Goal: Transaction & Acquisition: Download file/media

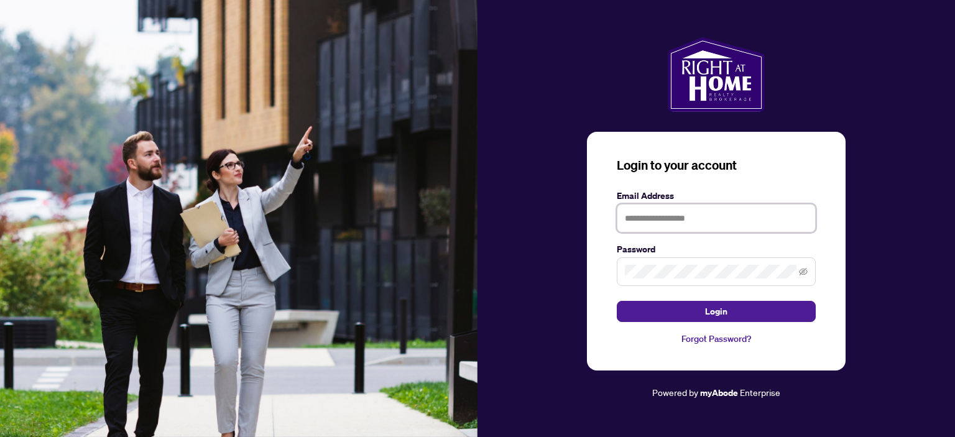
click at [638, 218] on input "text" at bounding box center [716, 218] width 199 height 29
type input "**********"
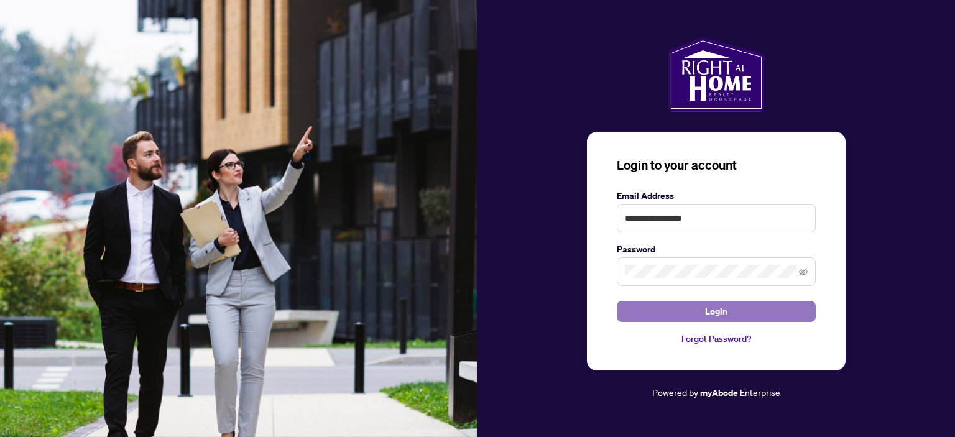
click at [718, 315] on span "Login" at bounding box center [716, 312] width 22 height 20
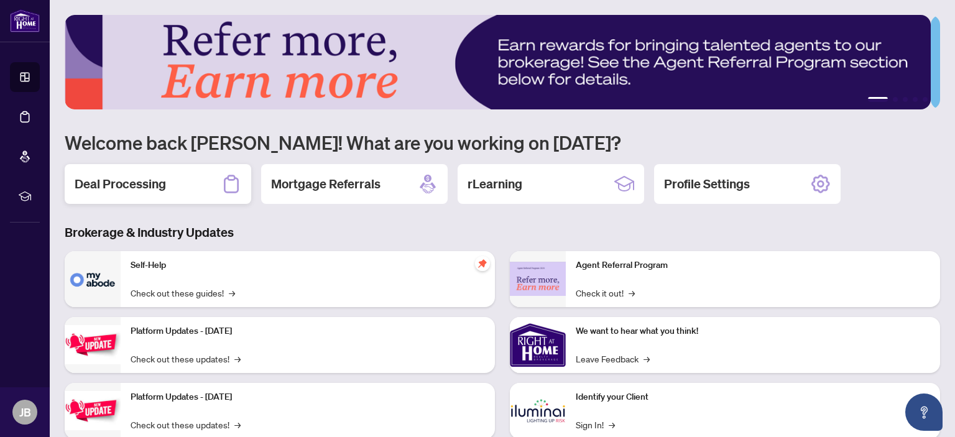
click at [114, 182] on h2 "Deal Processing" at bounding box center [120, 183] width 91 height 17
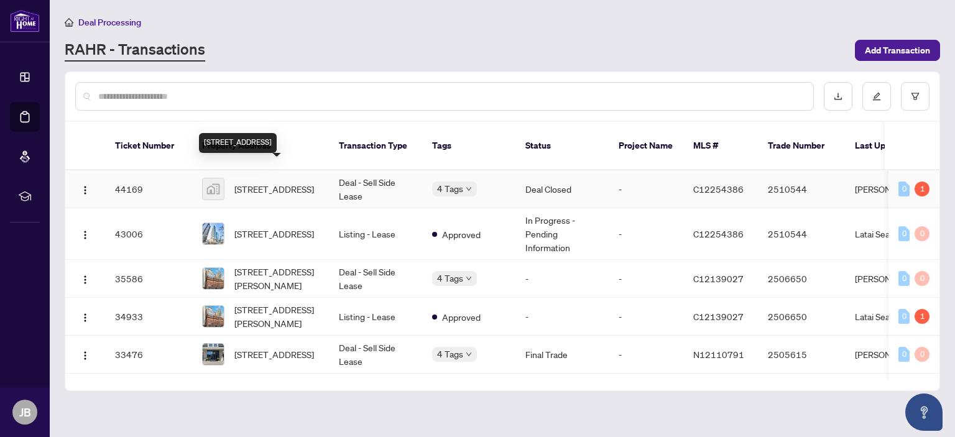
click at [268, 182] on span "[STREET_ADDRESS]" at bounding box center [275, 189] width 80 height 14
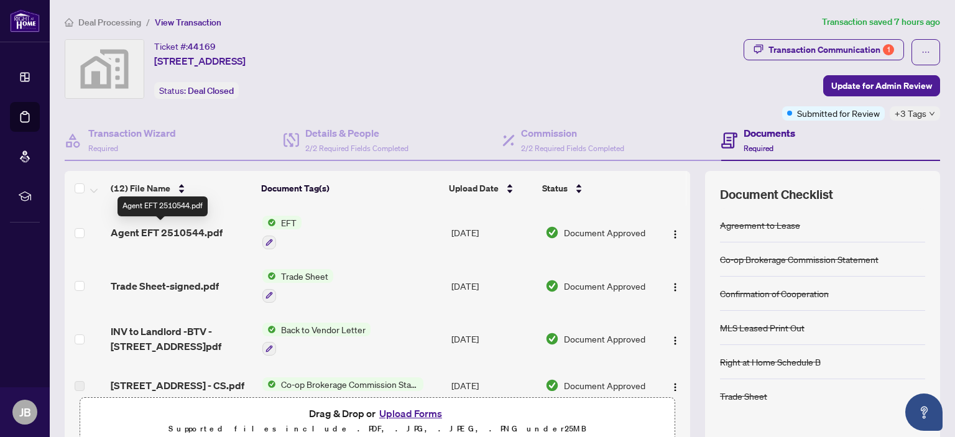
click at [169, 228] on span "Agent EFT 2510544.pdf" at bounding box center [167, 232] width 112 height 15
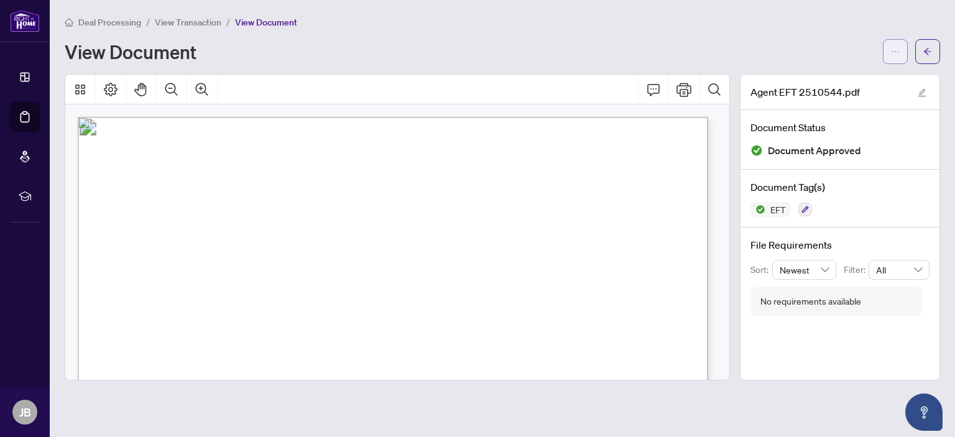
click at [888, 47] on button "button" at bounding box center [895, 51] width 25 height 25
click at [831, 77] on span "Download" at bounding box center [851, 79] width 95 height 14
